Goal: Transaction & Acquisition: Purchase product/service

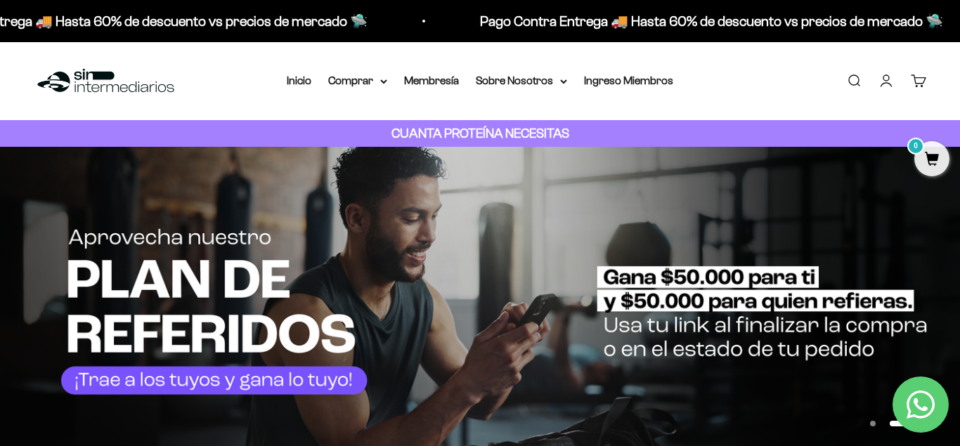
click at [942, 159] on span "0" at bounding box center [931, 158] width 35 height 35
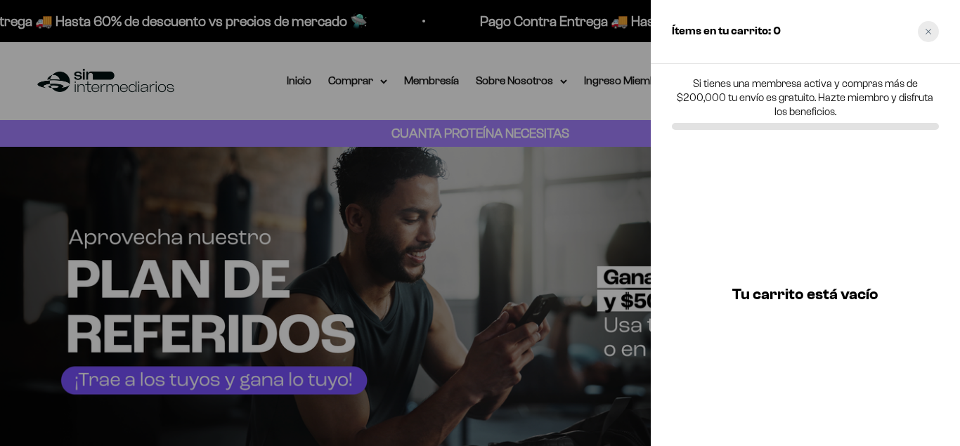
click at [931, 30] on icon "Close cart" at bounding box center [928, 31] width 7 height 7
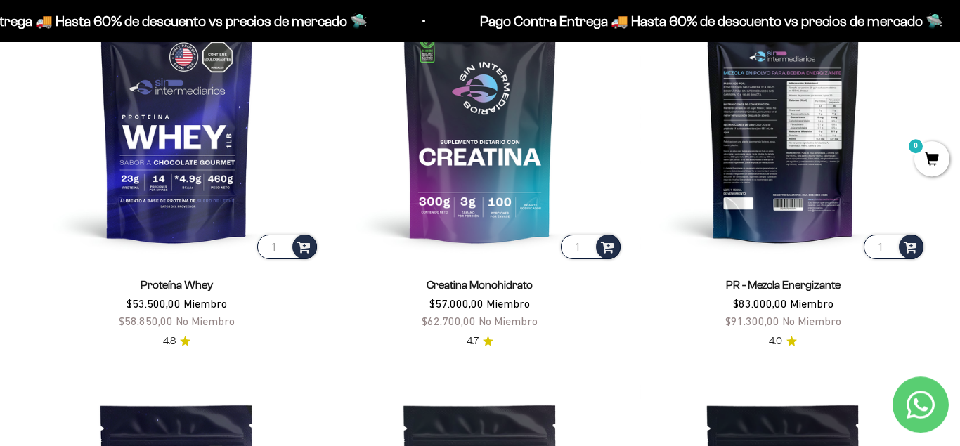
scroll to position [645, 0]
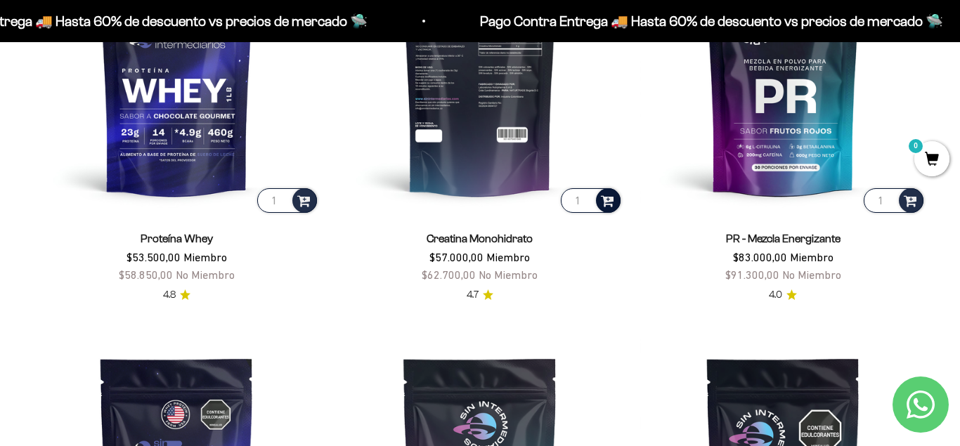
click at [609, 200] on span at bounding box center [607, 200] width 13 height 16
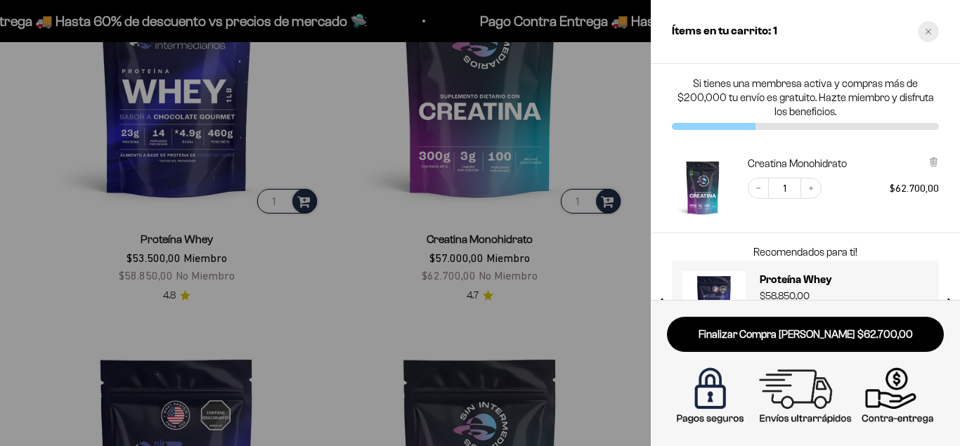
click at [931, 30] on icon "Close cart" at bounding box center [928, 31] width 7 height 7
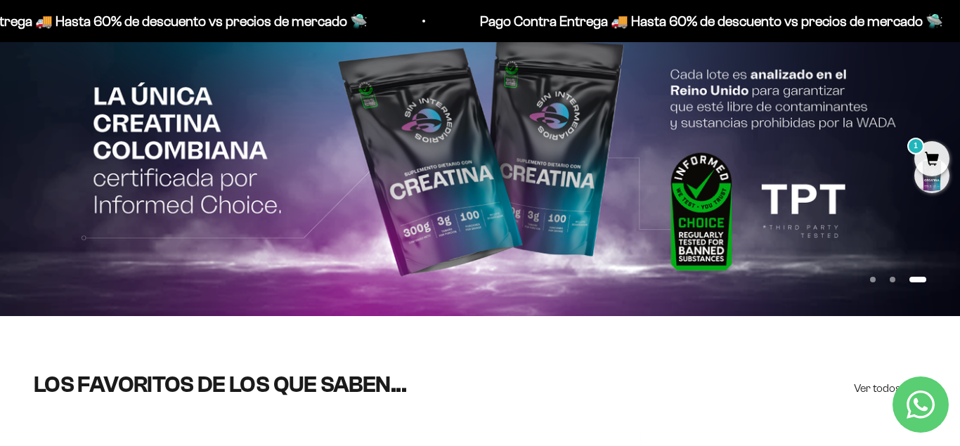
scroll to position [0, 0]
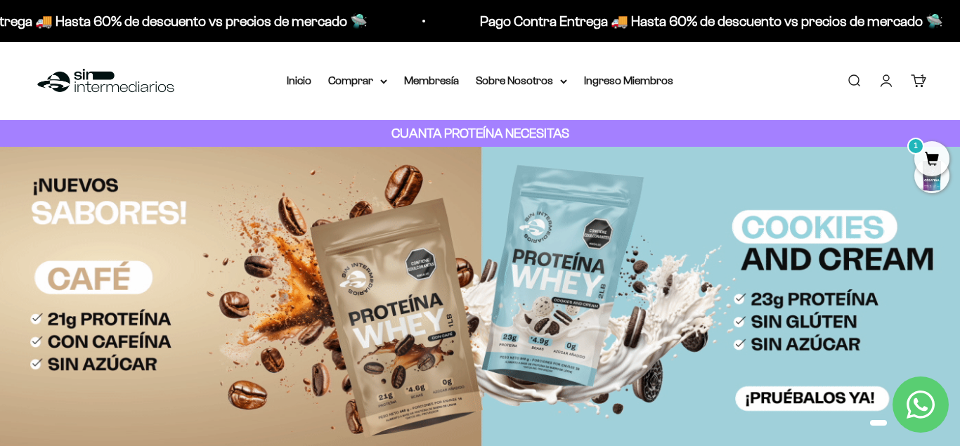
click at [595, 267] on img at bounding box center [480, 303] width 960 height 313
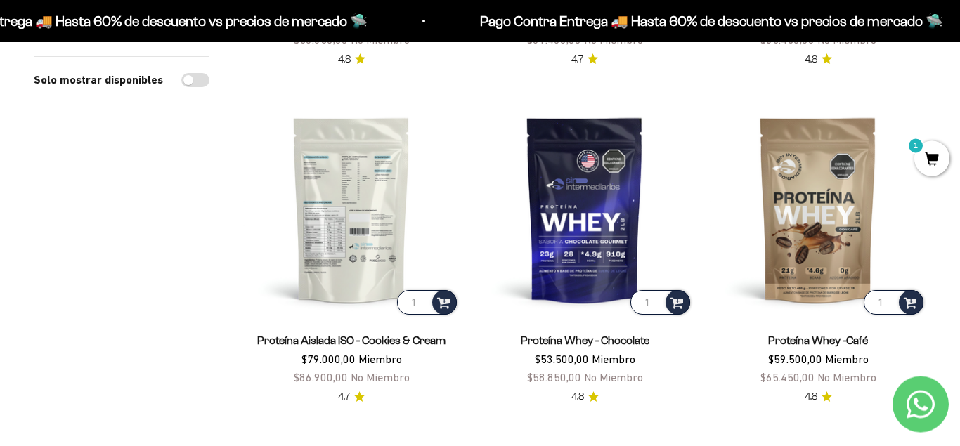
scroll to position [789, 0]
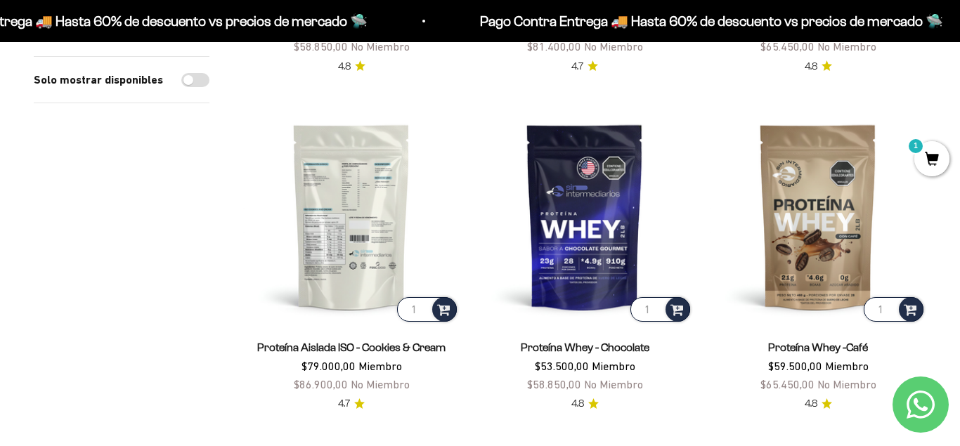
click at [352, 200] on img at bounding box center [351, 216] width 216 height 216
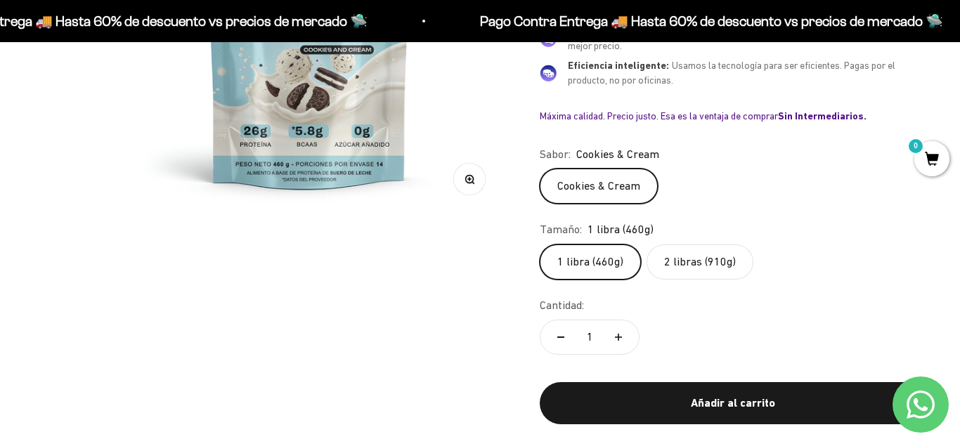
scroll to position [358, 0]
click at [690, 267] on label "2 libras (910g)" at bounding box center [700, 262] width 107 height 35
click at [540, 245] on input "2 libras (910g)" at bounding box center [539, 244] width 1 height 1
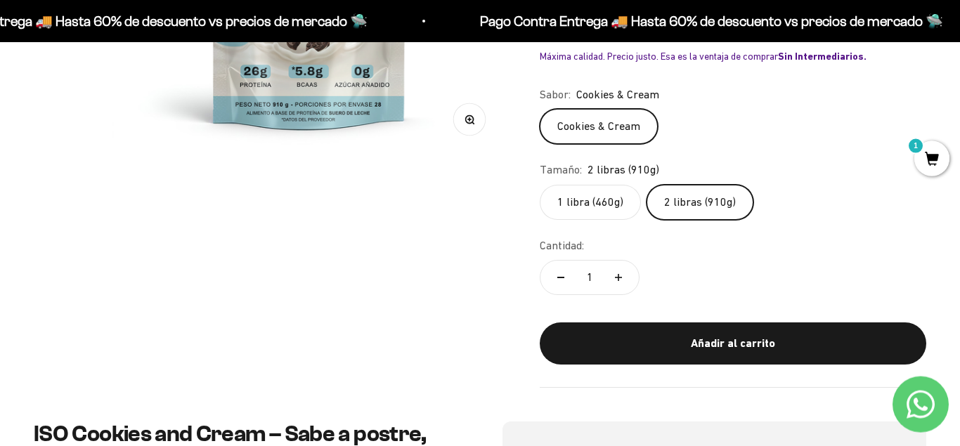
scroll to position [430, 0]
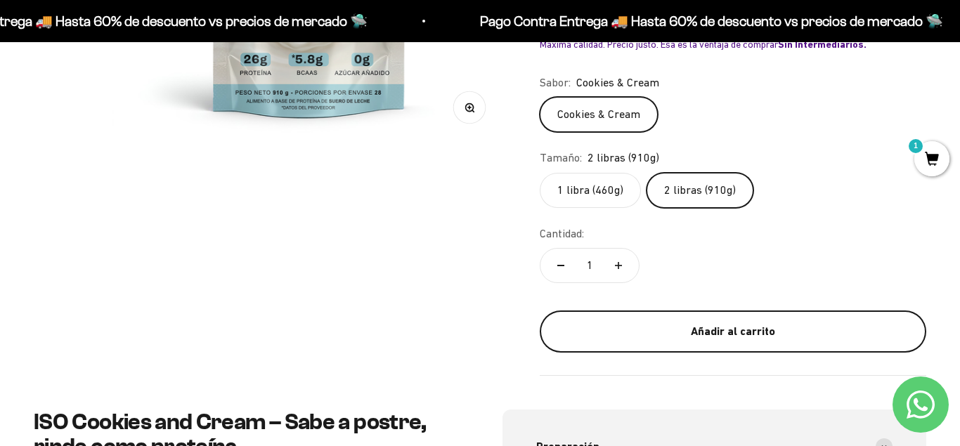
click at [768, 323] on div "Añadir al carrito" at bounding box center [733, 332] width 330 height 18
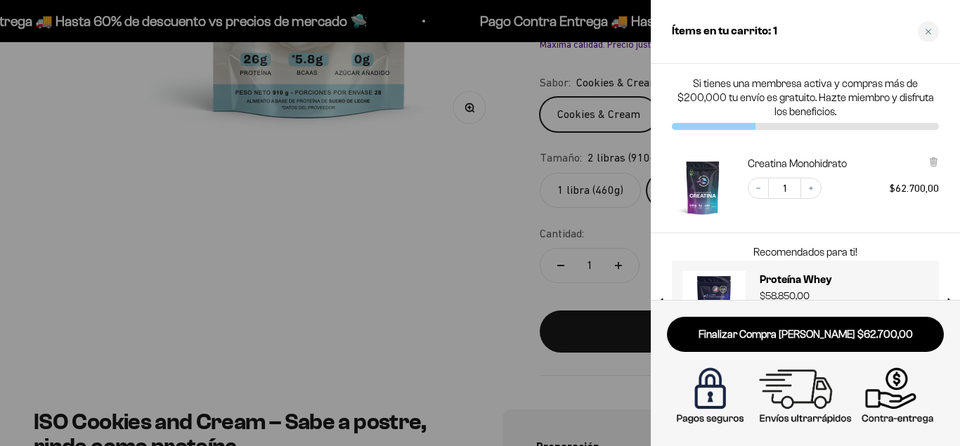
scroll to position [0, 1206]
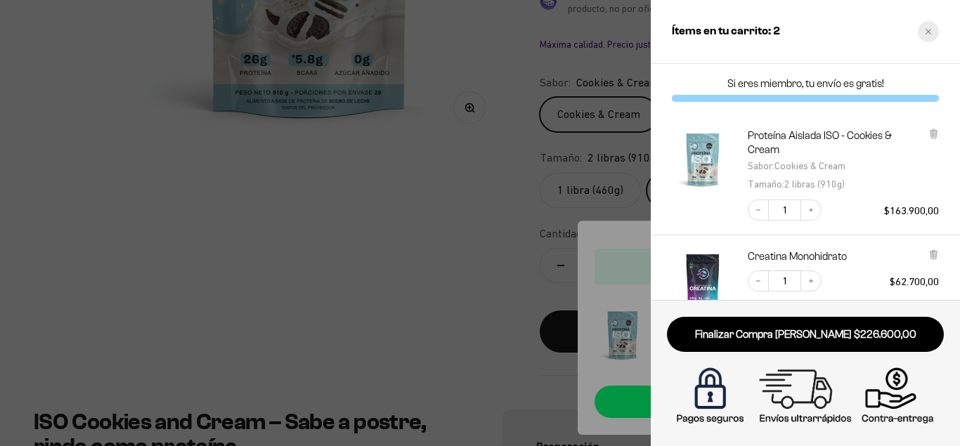
click at [932, 37] on div "Close cart" at bounding box center [928, 31] width 21 height 21
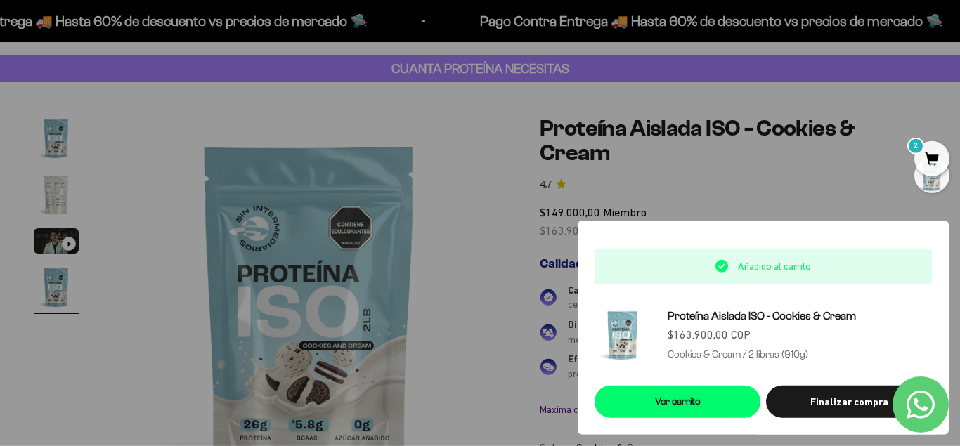
scroll to position [0, 0]
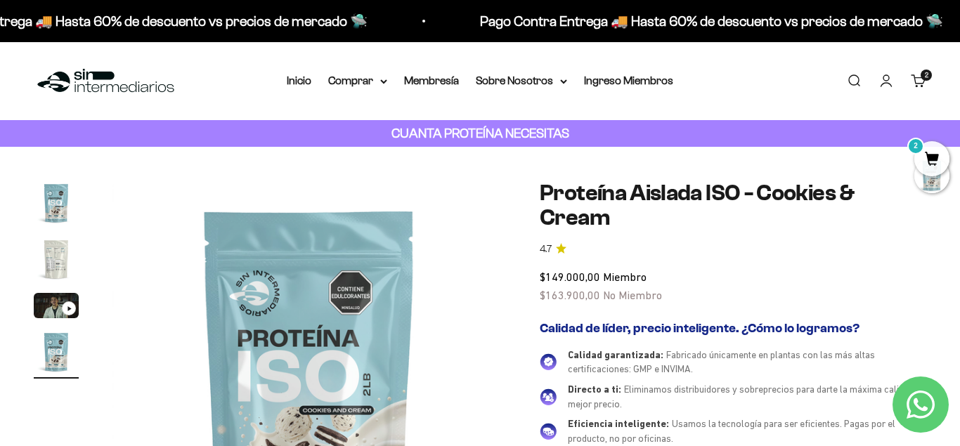
click at [855, 78] on link "Buscar" at bounding box center [853, 80] width 15 height 15
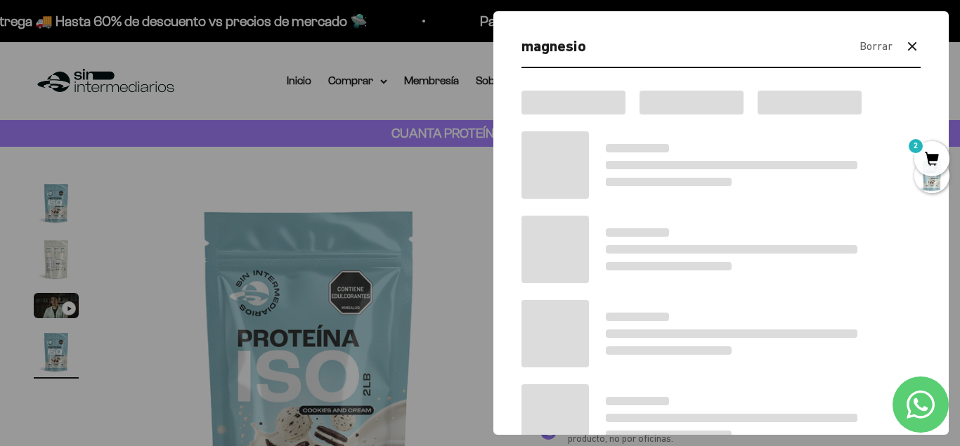
type input "magnesio"
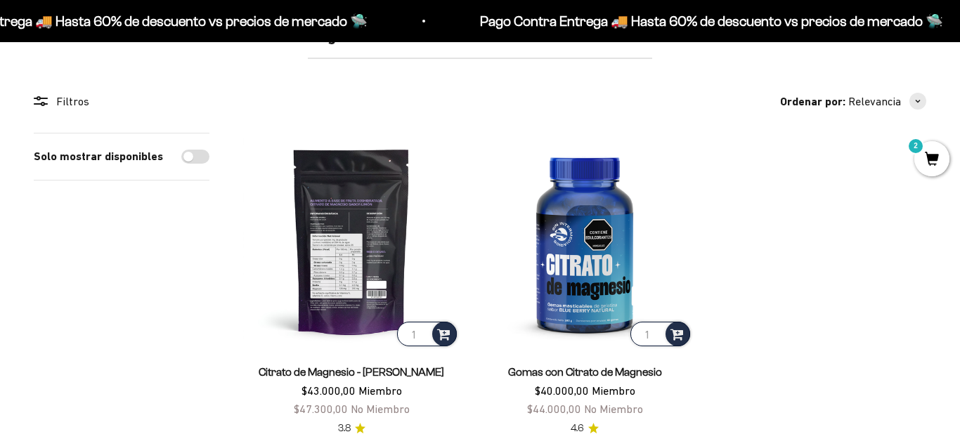
scroll to position [215, 0]
click at [441, 332] on span at bounding box center [443, 333] width 13 height 16
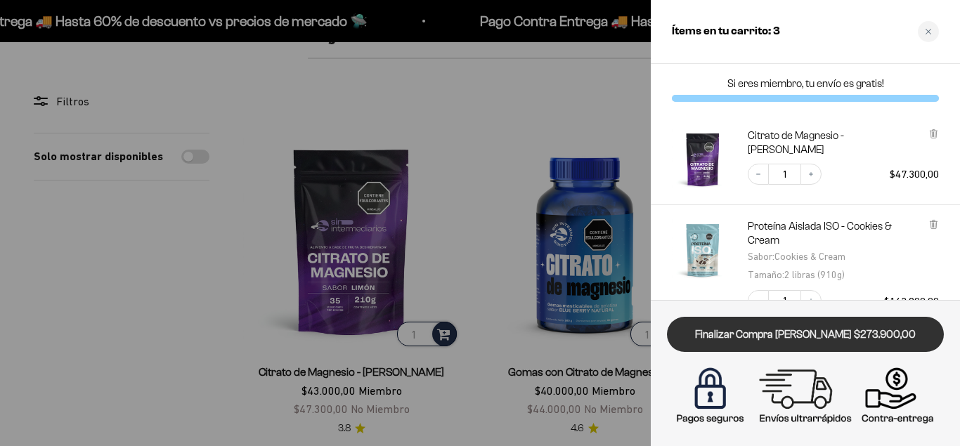
click at [855, 332] on link "Finalizar Compra [PERSON_NAME] $273.900,00" at bounding box center [805, 335] width 277 height 36
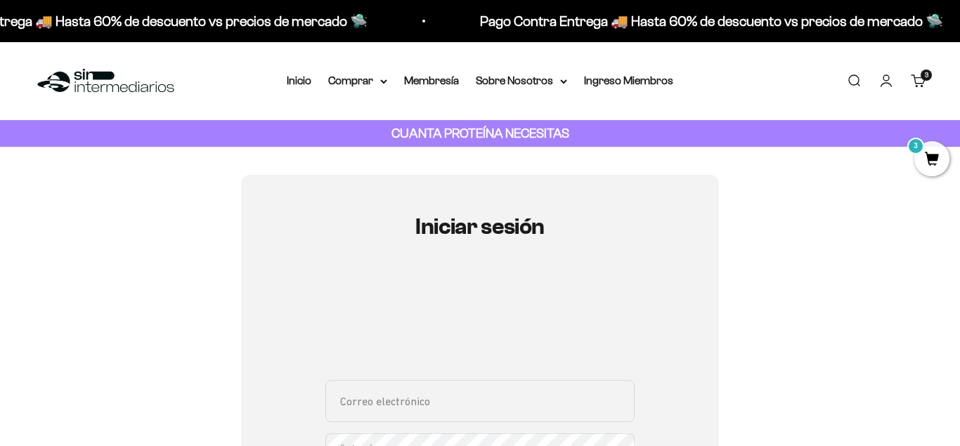
scroll to position [215, 0]
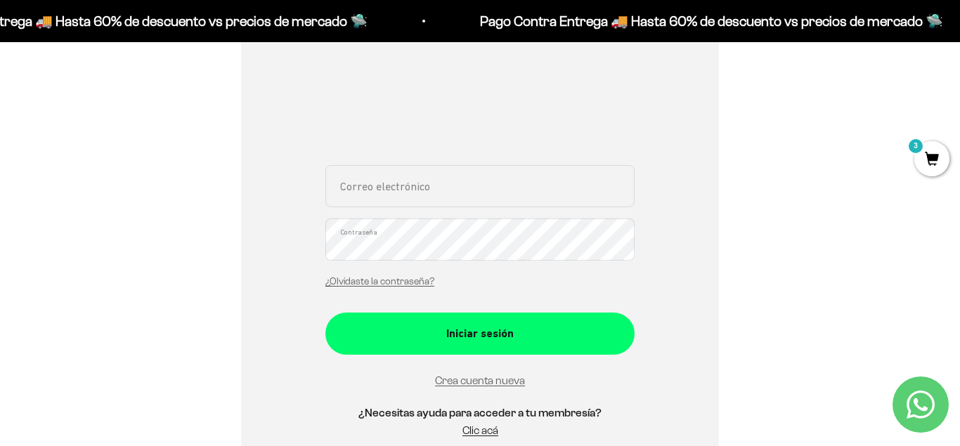
click at [462, 193] on input "Correo electrónico" at bounding box center [479, 186] width 309 height 42
type input "[EMAIL_ADDRESS][DOMAIN_NAME]"
click at [490, 382] on link "Crea cuenta nueva" at bounding box center [480, 381] width 90 height 12
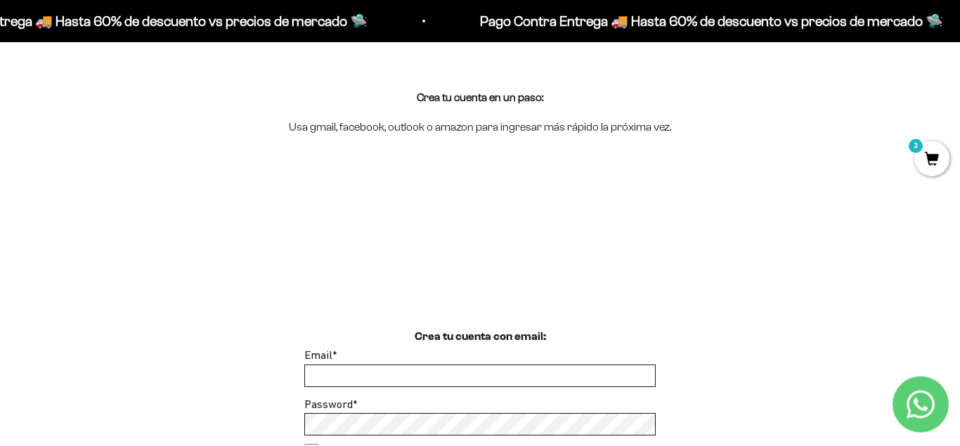
scroll to position [143, 0]
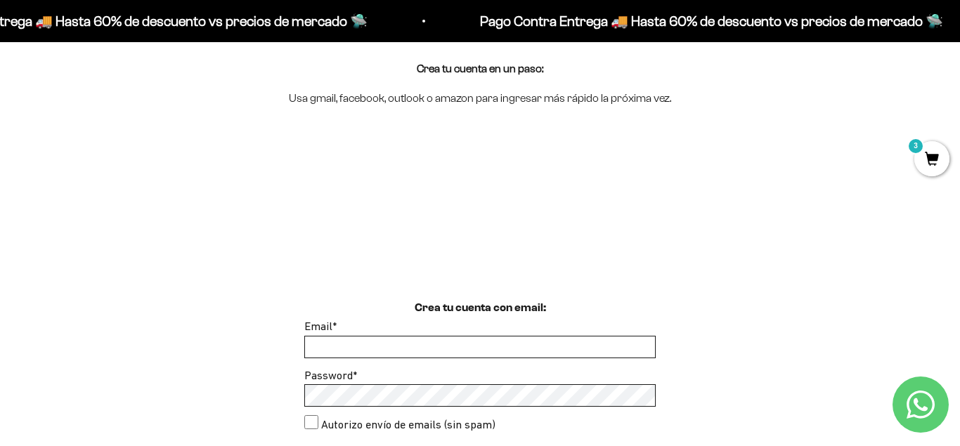
click at [404, 349] on input "Email *" at bounding box center [480, 347] width 350 height 21
type input "[EMAIL_ADDRESS][DOMAIN_NAME]"
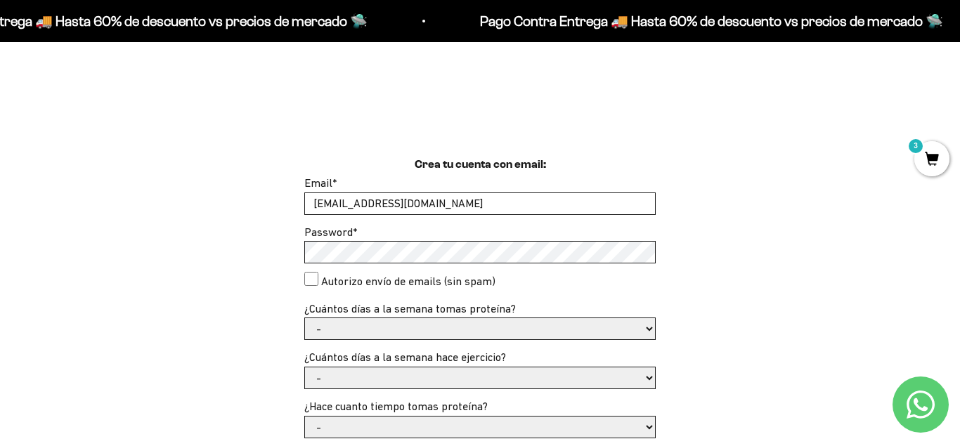
click at [311, 278] on consent"] "Autorizo envío de emails (sin spam)" at bounding box center [311, 279] width 14 height 14
checkbox consent"] "true"
click option "1 o 2" at bounding box center [0, 0] width 0 height 0
click at [305, 318] on select "- 1 o 2 3 a 5 6 o 7" at bounding box center [480, 328] width 350 height 21
select select "3 a 5"
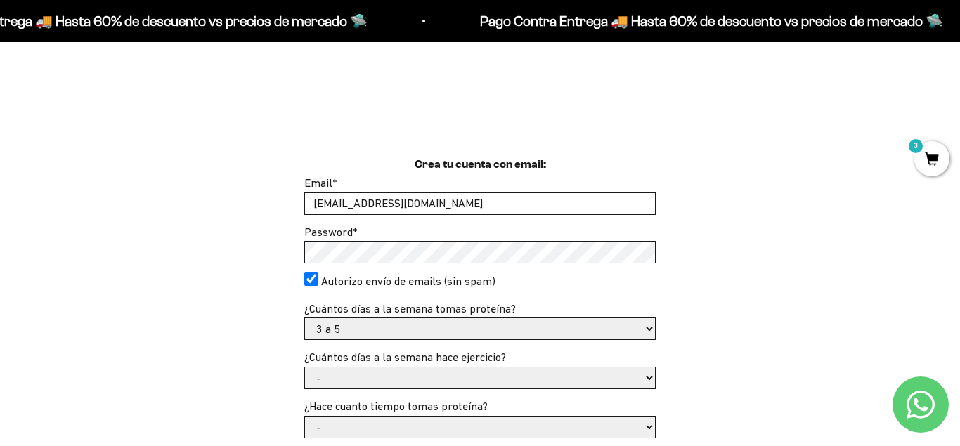
click option "3 a 5" at bounding box center [0, 0] width 0 height 0
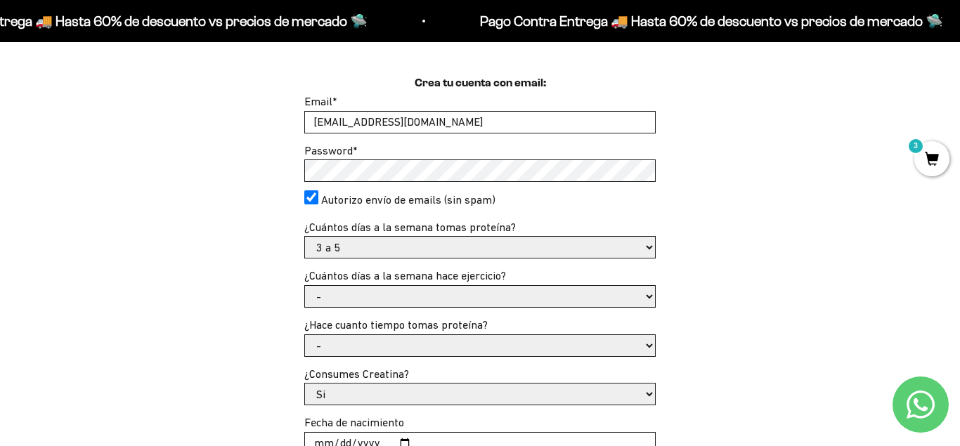
scroll to position [430, 0]
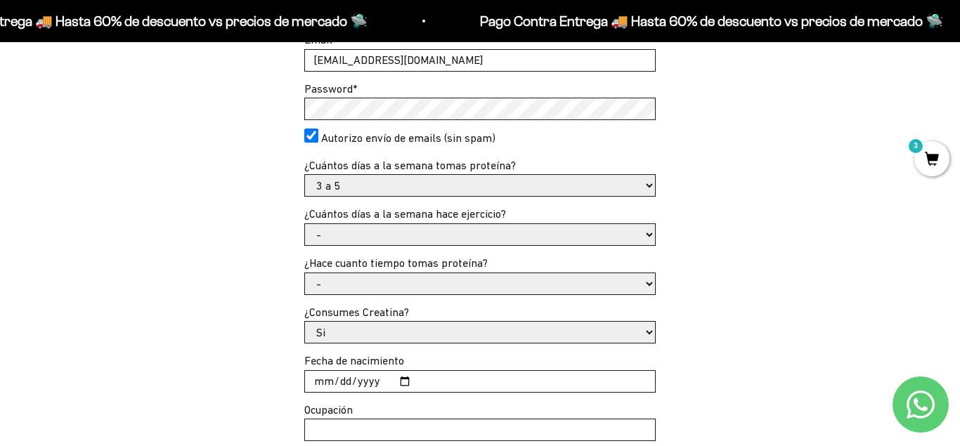
click at [305, 224] on select "- No hago 1 a 2 días 3 a 5 días 6 o 7 días" at bounding box center [480, 234] width 350 height 21
select select "6 o 7 días"
click option "6 o 7 días" at bounding box center [0, 0] width 0 height 0
click at [305, 273] on select "- Apenas estoy empezando Menos de 6 meses Más de 6 meses Hace más de un año" at bounding box center [480, 283] width 350 height 21
select select "Hace más de un año"
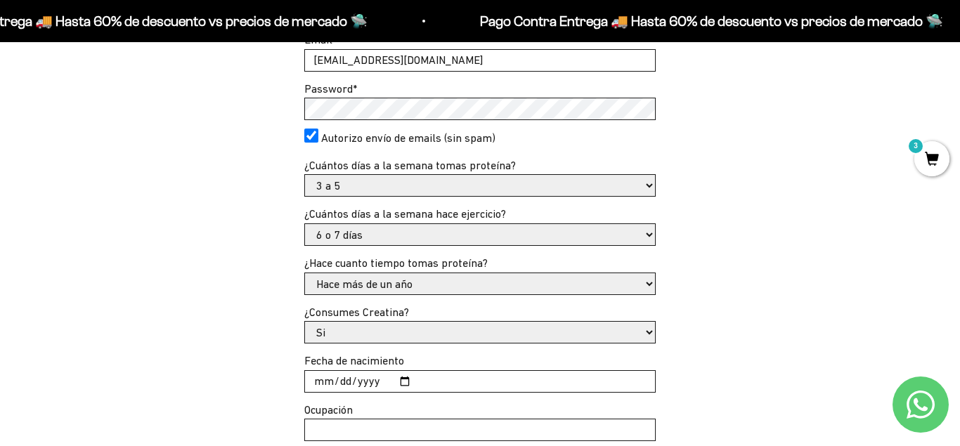
click option "Hace más de un año" at bounding box center [0, 0] width 0 height 0
click at [305, 322] on select "Si No" at bounding box center [480, 332] width 350 height 21
click option "Si" at bounding box center [0, 0] width 0 height 0
click at [640, 380] on input "Fecha de nacimiento" at bounding box center [480, 381] width 350 height 21
type input "1992-10-20"
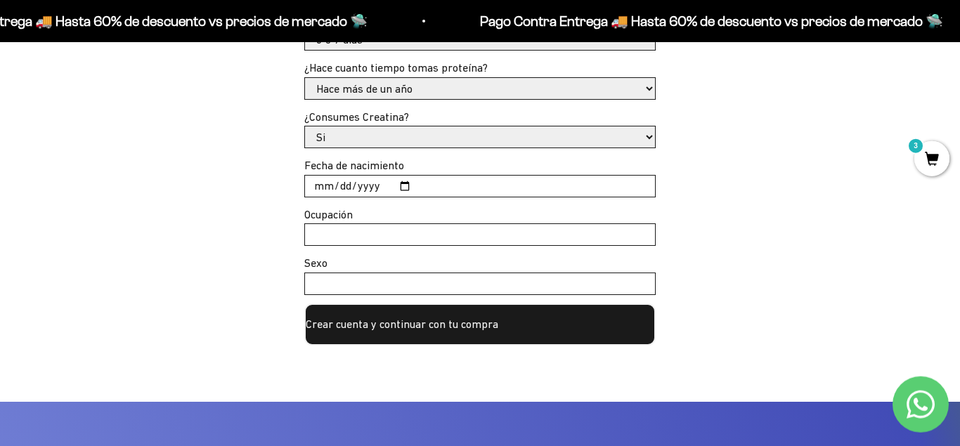
scroll to position [645, 0]
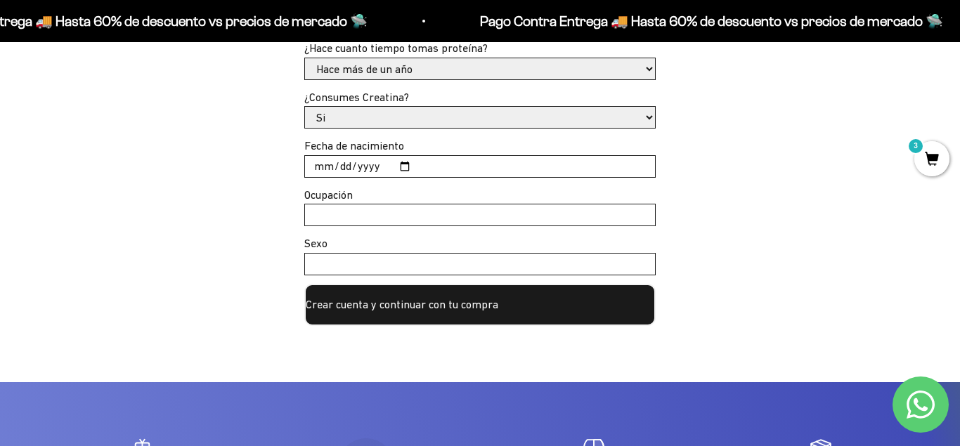
click at [379, 214] on input "Ocupación" at bounding box center [480, 215] width 350 height 21
type input "deportista"
click at [428, 266] on input "Sexo" at bounding box center [480, 264] width 350 height 21
type input "femenina"
click at [444, 303] on button "Crear cuenta y continuar con tu compra" at bounding box center [479, 305] width 351 height 42
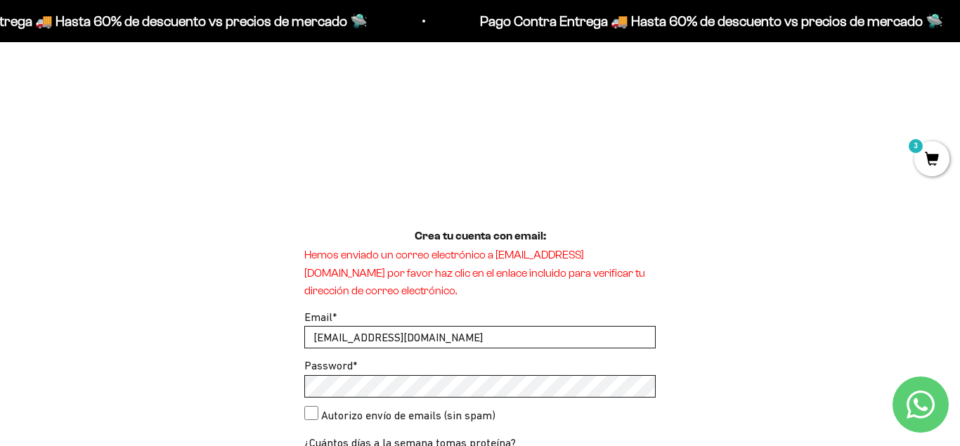
scroll to position [215, 0]
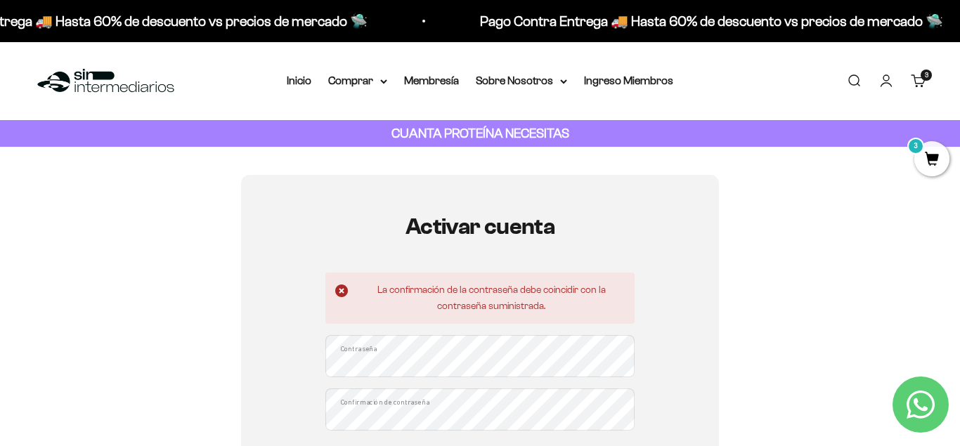
scroll to position [215, 0]
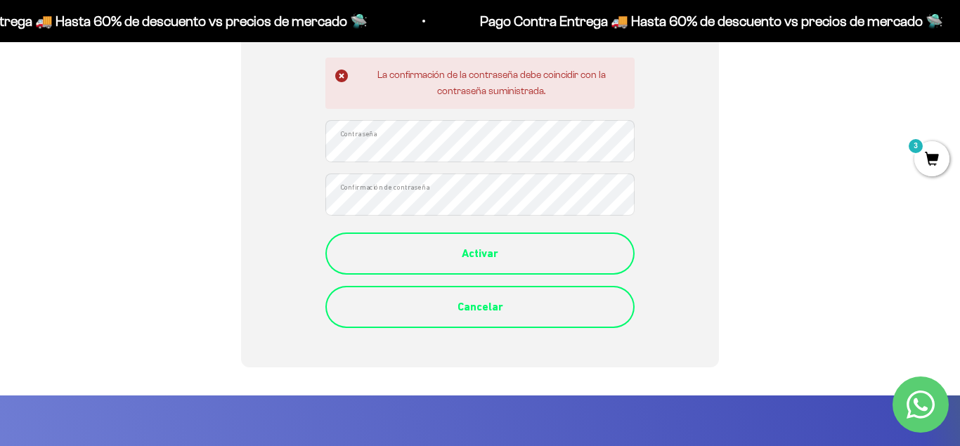
click at [498, 245] on div "Activar" at bounding box center [480, 254] width 253 height 18
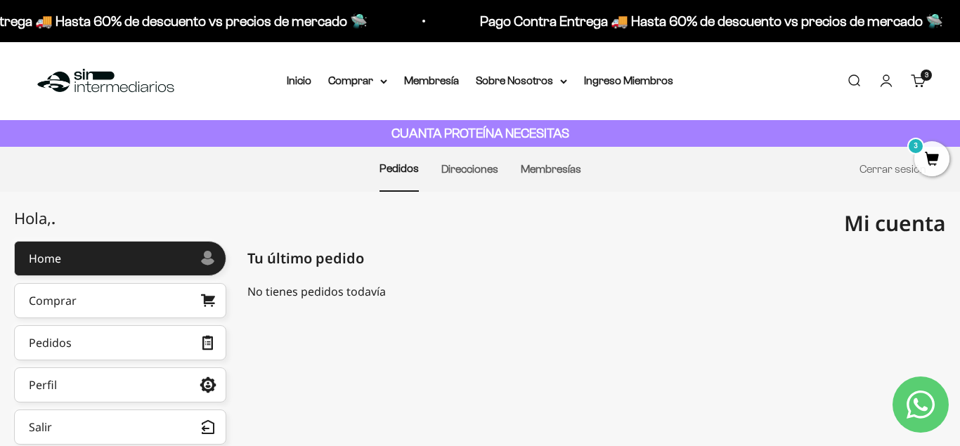
click at [933, 160] on span "3" at bounding box center [931, 158] width 35 height 35
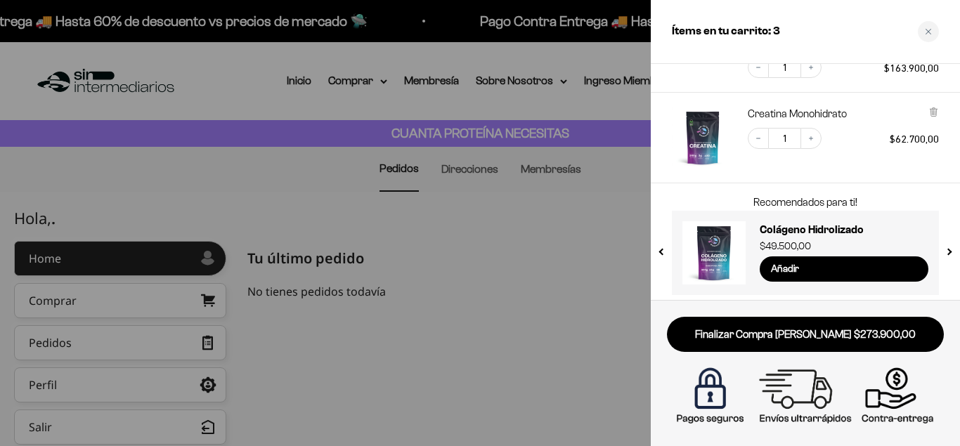
scroll to position [239, 0]
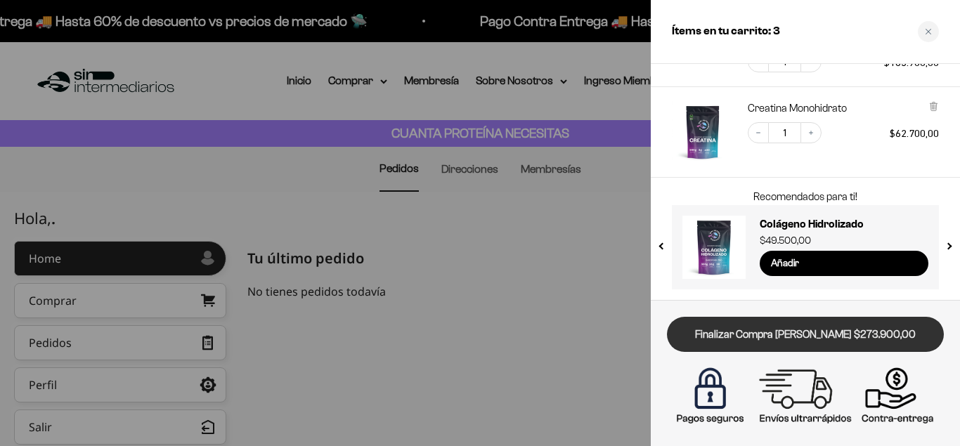
click at [822, 343] on link "Finalizar Compra [PERSON_NAME] $273.900,00" at bounding box center [805, 335] width 277 height 36
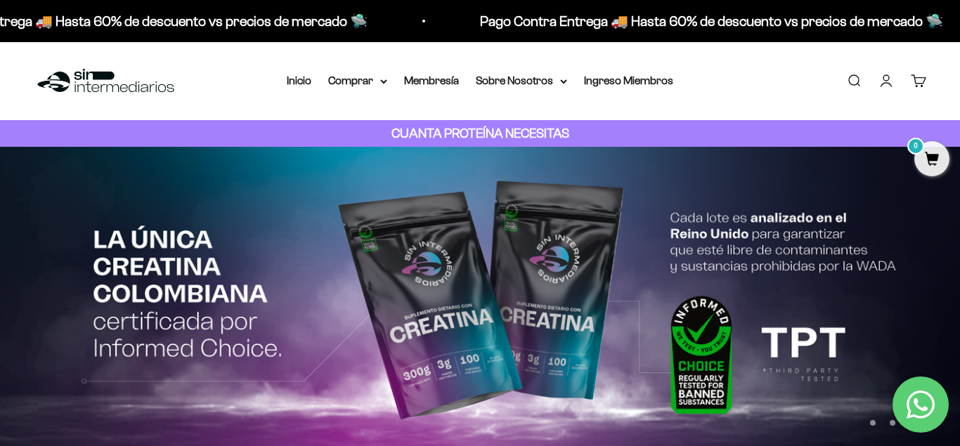
click at [750, 60] on div "Menú [GEOGRAPHIC_DATA] Inicio Comprar Proteínas Ver Todos Whey Iso Vegan Pancak…" at bounding box center [480, 81] width 960 height 78
